Goal: Task Accomplishment & Management: Manage account settings

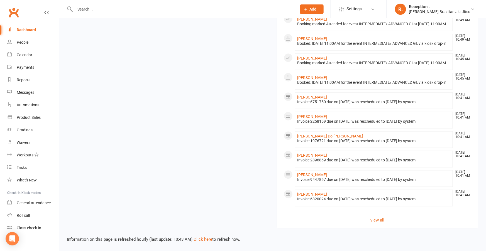
scroll to position [441, 0]
click at [377, 224] on link "view all" at bounding box center [378, 220] width 188 height 7
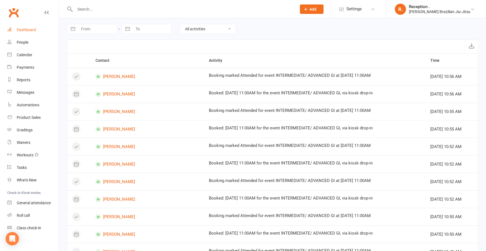
click at [27, 33] on link "Dashboard" at bounding box center [32, 30] width 51 height 13
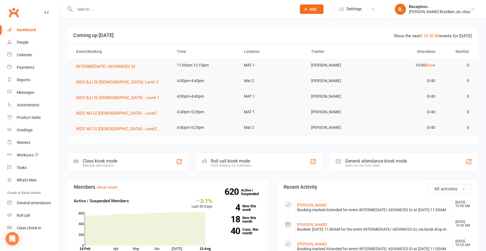
click at [126, 9] on input "text" at bounding box center [182, 9] width 219 height 8
type input "o"
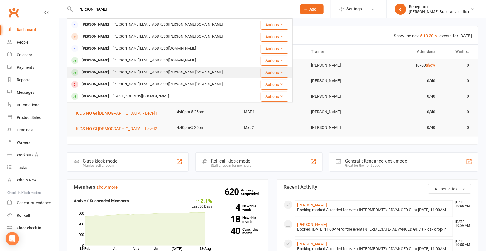
type input "[PERSON_NAME]"
click at [119, 72] on div "[PERSON_NAME][EMAIL_ADDRESS][PERSON_NAME][DOMAIN_NAME]" at bounding box center [167, 72] width 113 height 8
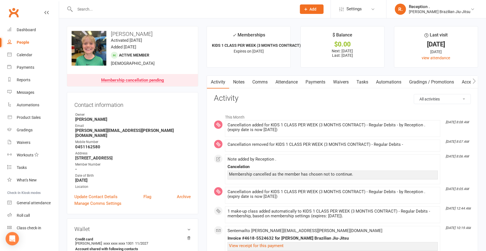
drag, startPoint x: 314, startPoint y: 81, endPoint x: 331, endPoint y: 102, distance: 26.8
click at [314, 81] on link "Payments" at bounding box center [315, 82] width 28 height 13
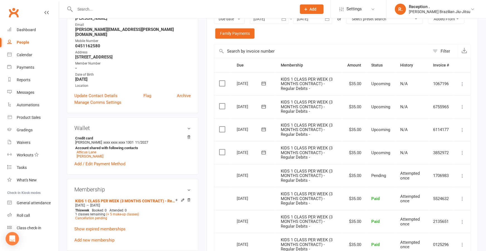
scroll to position [142, 0]
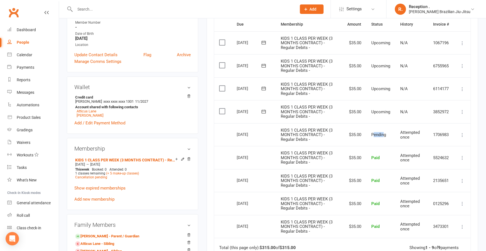
drag, startPoint x: 373, startPoint y: 134, endPoint x: 383, endPoint y: 135, distance: 10.6
click at [383, 135] on span "Pending" at bounding box center [378, 134] width 15 height 5
drag, startPoint x: 386, startPoint y: 135, endPoint x: 373, endPoint y: 135, distance: 12.5
click at [373, 135] on td "Pending" at bounding box center [380, 134] width 29 height 23
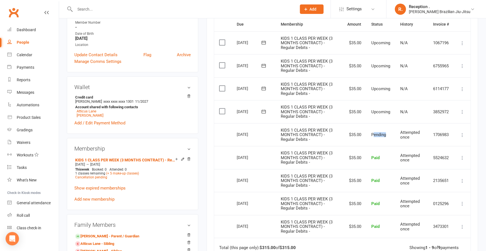
click at [373, 135] on span "Pending" at bounding box center [378, 134] width 15 height 5
drag, startPoint x: 366, startPoint y: 132, endPoint x: 377, endPoint y: 133, distance: 10.9
click at [376, 133] on td "Pending" at bounding box center [380, 134] width 29 height 23
drag, startPoint x: 377, startPoint y: 133, endPoint x: 304, endPoint y: 122, distance: 73.5
click at [377, 133] on span "Pending" at bounding box center [378, 134] width 15 height 5
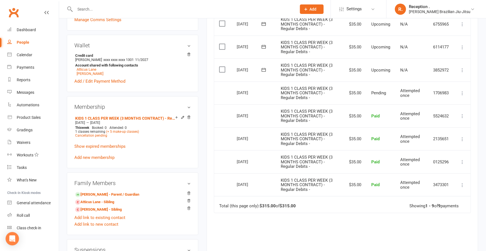
scroll to position [182, 0]
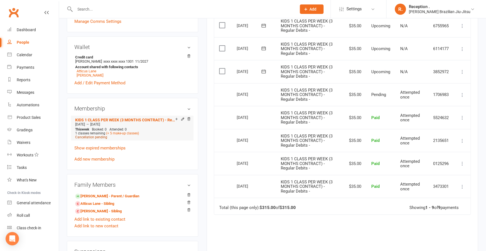
click at [92, 135] on span "Cancellation pending" at bounding box center [91, 137] width 32 height 4
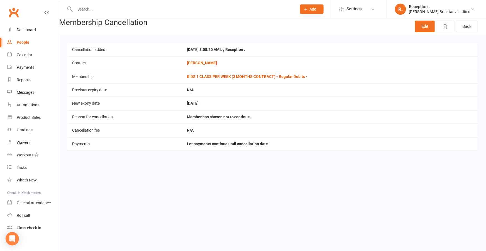
click at [209, 64] on td "[PERSON_NAME]" at bounding box center [330, 62] width 296 height 13
click at [416, 32] on link "Edit" at bounding box center [425, 27] width 20 height 12
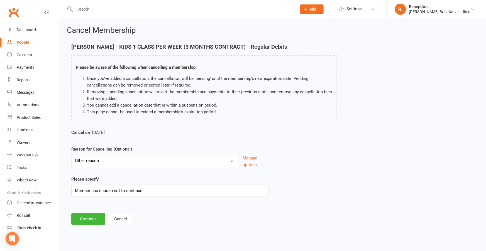
click at [115, 166] on div "Holiday Injury Other reason" at bounding box center [155, 161] width 168 height 13
click at [131, 163] on select "Holiday Injury Other reason" at bounding box center [155, 160] width 167 height 11
click at [92, 220] on button "Continue" at bounding box center [88, 219] width 34 height 12
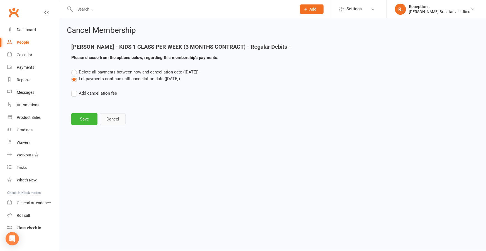
drag, startPoint x: 95, startPoint y: 72, endPoint x: 107, endPoint y: 120, distance: 49.2
click at [107, 117] on main "[PERSON_NAME] - KIDS 1 CLASS PER WEEK (3 MONTHS CONTRACT) - Regular Debits - Pl…" at bounding box center [272, 84] width 411 height 81
click at [110, 119] on button "Cancel" at bounding box center [113, 119] width 26 height 12
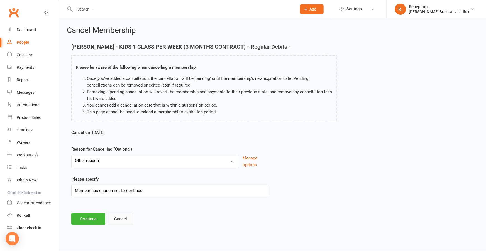
click at [129, 216] on button "Cancel" at bounding box center [121, 219] width 26 height 12
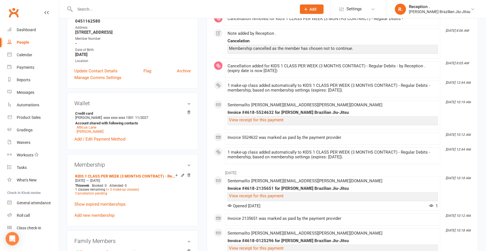
scroll to position [157, 0]
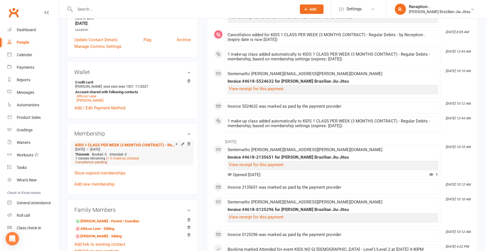
click at [102, 160] on span "Cancellation pending" at bounding box center [91, 162] width 32 height 4
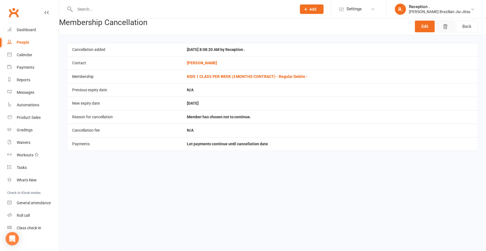
click at [446, 28] on icon "button" at bounding box center [445, 26] width 4 height 4
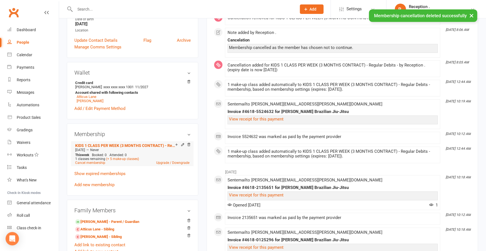
scroll to position [145, 0]
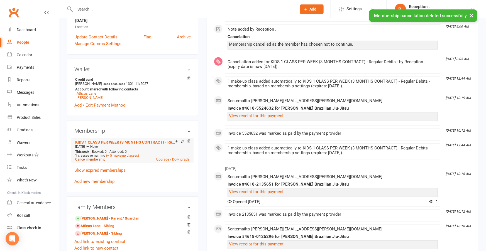
click at [95, 157] on link "Cancel membership" at bounding box center [90, 159] width 30 height 4
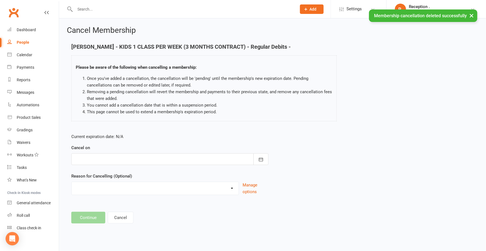
click at [123, 155] on div at bounding box center [169, 159] width 197 height 12
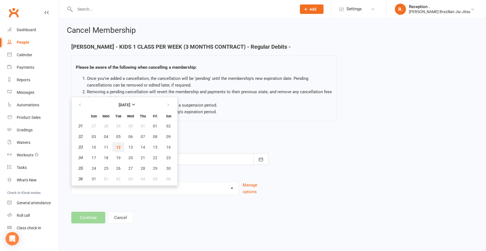
drag, startPoint x: 120, startPoint y: 146, endPoint x: 119, endPoint y: 184, distance: 38.1
click at [120, 146] on span "12" at bounding box center [118, 147] width 4 height 4
type input "[DATE]"
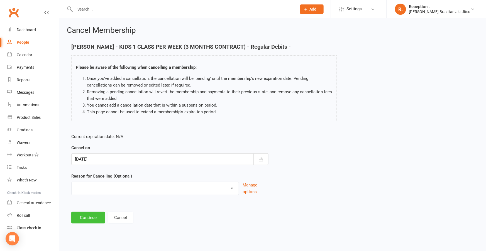
click at [84, 218] on button "Continue" at bounding box center [88, 218] width 34 height 12
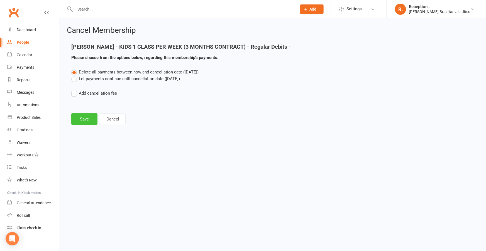
click at [75, 123] on button "Save" at bounding box center [84, 119] width 26 height 12
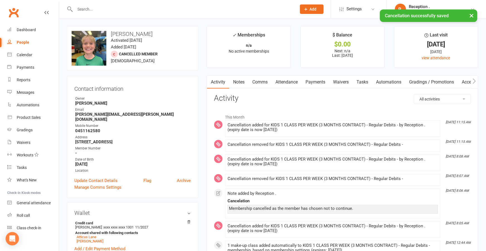
click at [312, 83] on link "Payments" at bounding box center [315, 82] width 28 height 13
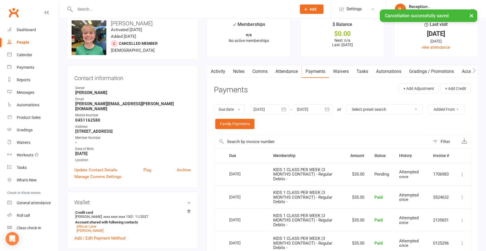
scroll to position [11, 0]
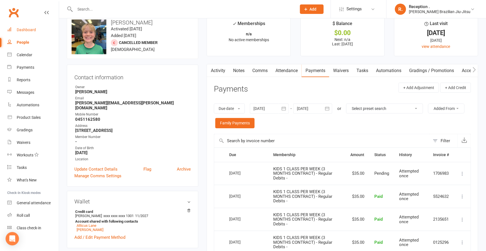
click at [34, 28] on div "Dashboard" at bounding box center [26, 30] width 19 height 4
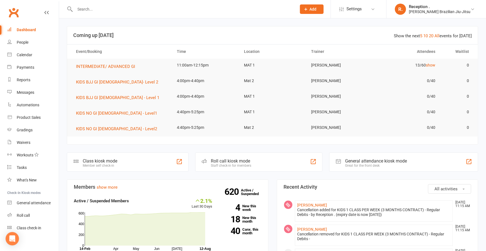
click at [30, 26] on link "Dashboard" at bounding box center [32, 30] width 51 height 13
click at [429, 65] on link "show" at bounding box center [429, 65] width 9 height 4
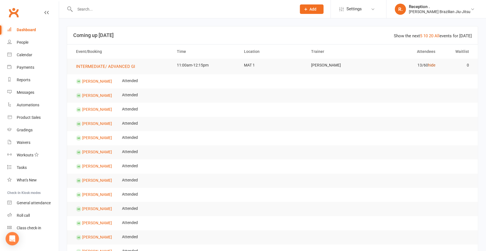
click at [430, 65] on link "hide" at bounding box center [431, 65] width 7 height 4
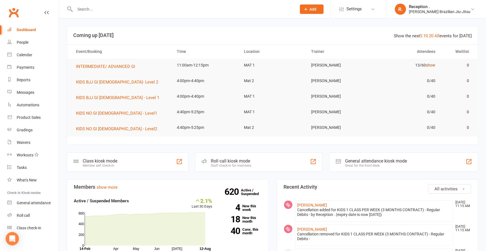
click at [430, 65] on link "show" at bounding box center [429, 65] width 9 height 4
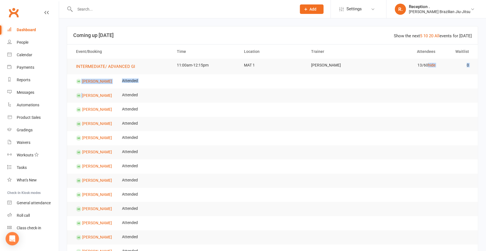
drag, startPoint x: 430, startPoint y: 65, endPoint x: 217, endPoint y: 91, distance: 214.8
click at [219, 92] on tbody "INTERMEDIATE/ ADVANCED GI 11:00am-12:15pm MAT 1 [PERSON_NAME] 13/60 hide 0 [PER…" at bounding box center [272, 159] width 410 height 200
click at [201, 90] on tr "[PERSON_NAME] Attended" at bounding box center [272, 95] width 410 height 14
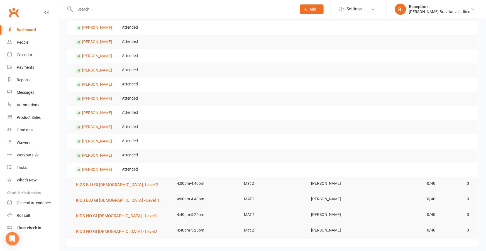
scroll to position [82, 0]
click at [133, 14] on div at bounding box center [180, 9] width 226 height 18
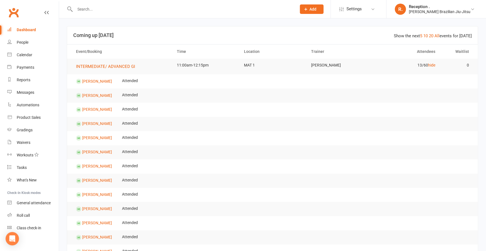
click at [24, 30] on div "Dashboard" at bounding box center [26, 30] width 19 height 4
click at [76, 16] on div at bounding box center [180, 9] width 226 height 18
click at [83, 14] on div at bounding box center [180, 9] width 226 height 18
drag, startPoint x: 88, startPoint y: 11, endPoint x: 85, endPoint y: 13, distance: 3.4
click at [87, 12] on input "text" at bounding box center [182, 9] width 219 height 8
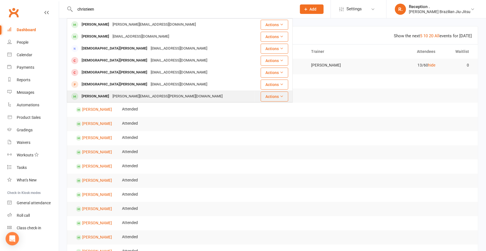
type input "christieen"
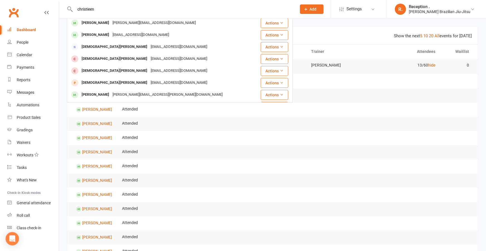
click at [113, 95] on div "[PERSON_NAME][EMAIL_ADDRESS][PERSON_NAME][DOMAIN_NAME]" at bounding box center [167, 95] width 113 height 8
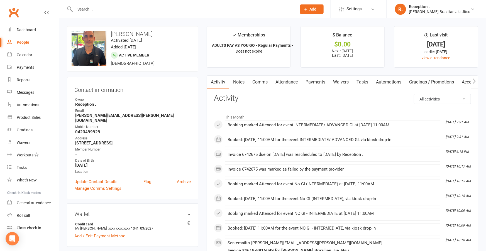
click at [314, 77] on link "Payments" at bounding box center [315, 82] width 28 height 13
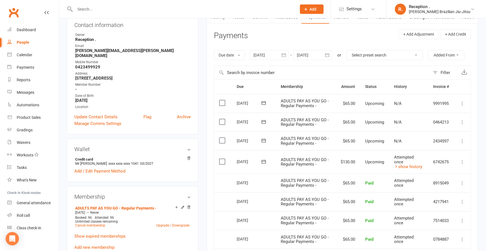
scroll to position [66, 0]
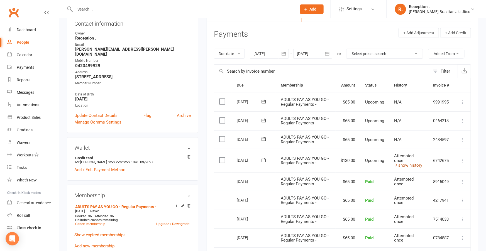
click at [416, 164] on link "show history" at bounding box center [408, 165] width 28 height 5
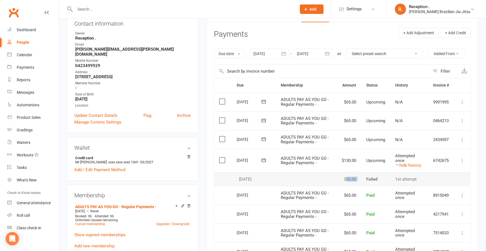
drag, startPoint x: 344, startPoint y: 179, endPoint x: 365, endPoint y: 180, distance: 20.6
click at [365, 180] on tr "[DATE] [PERSON_NAME] $65.00 Failed 1st attempt" at bounding box center [342, 179] width 256 height 14
click at [365, 180] on td "Failed" at bounding box center [375, 179] width 29 height 14
drag, startPoint x: 341, startPoint y: 178, endPoint x: 356, endPoint y: 179, distance: 15.3
click at [356, 179] on td "$65.00" at bounding box center [349, 179] width 24 height 14
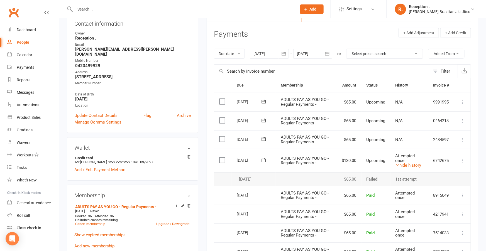
drag, startPoint x: 356, startPoint y: 179, endPoint x: 360, endPoint y: 181, distance: 4.7
click at [356, 179] on td "$65.00" at bounding box center [349, 179] width 24 height 14
drag, startPoint x: 375, startPoint y: 181, endPoint x: 349, endPoint y: 180, distance: 26.2
click at [350, 181] on tr "[DATE] [PERSON_NAME] $65.00 Failed 1st attempt" at bounding box center [342, 179] width 256 height 14
click at [350, 180] on td "$65.00" at bounding box center [349, 179] width 24 height 14
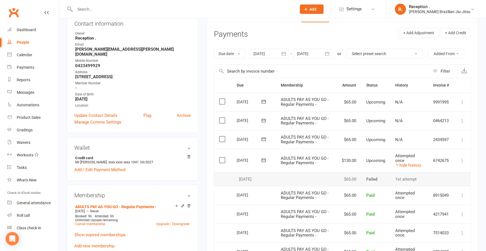
drag, startPoint x: 241, startPoint y: 167, endPoint x: 250, endPoint y: 168, distance: 9.2
click at [250, 168] on td "[DATE]" at bounding box center [254, 160] width 44 height 23
drag, startPoint x: 250, startPoint y: 168, endPoint x: 249, endPoint y: 157, distance: 11.4
click at [250, 168] on td "[DATE]" at bounding box center [254, 160] width 44 height 23
drag, startPoint x: 249, startPoint y: 151, endPoint x: 245, endPoint y: 150, distance: 3.7
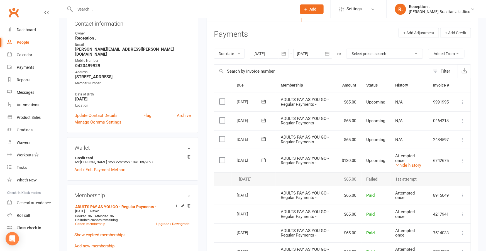
click at [249, 151] on td "[DATE]" at bounding box center [254, 160] width 44 height 23
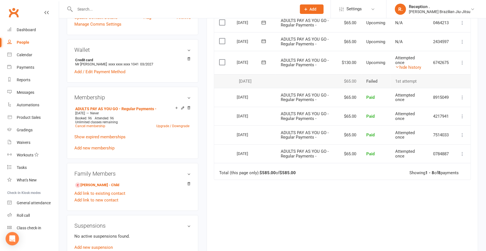
scroll to position [165, 0]
